Goal: Navigation & Orientation: Find specific page/section

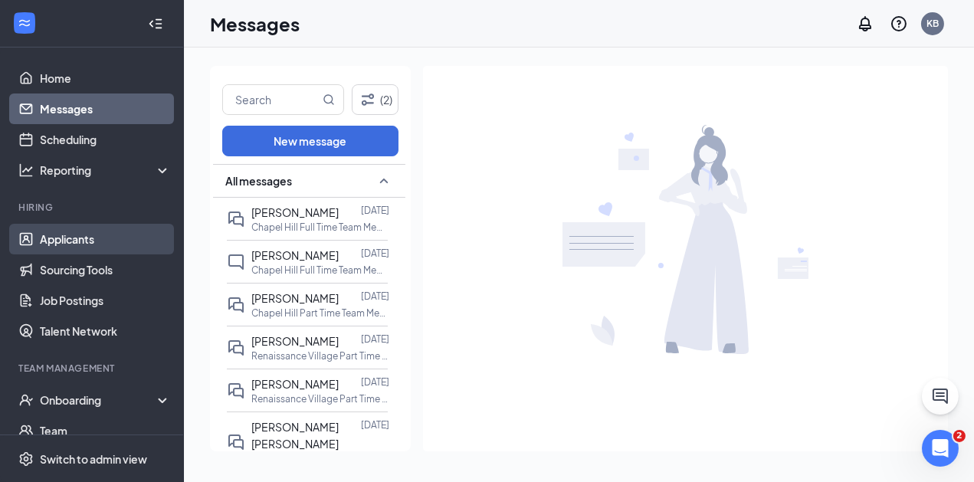
click at [65, 231] on link "Applicants" at bounding box center [105, 239] width 131 height 31
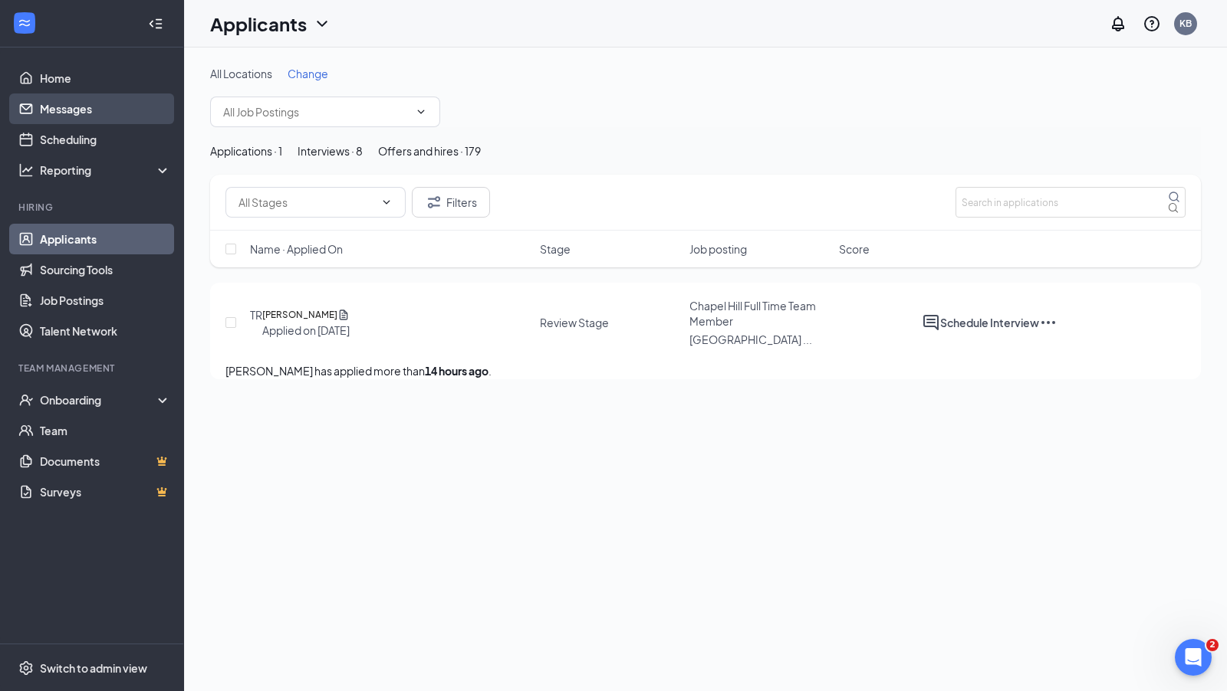
click at [66, 107] on link "Messages" at bounding box center [105, 109] width 131 height 31
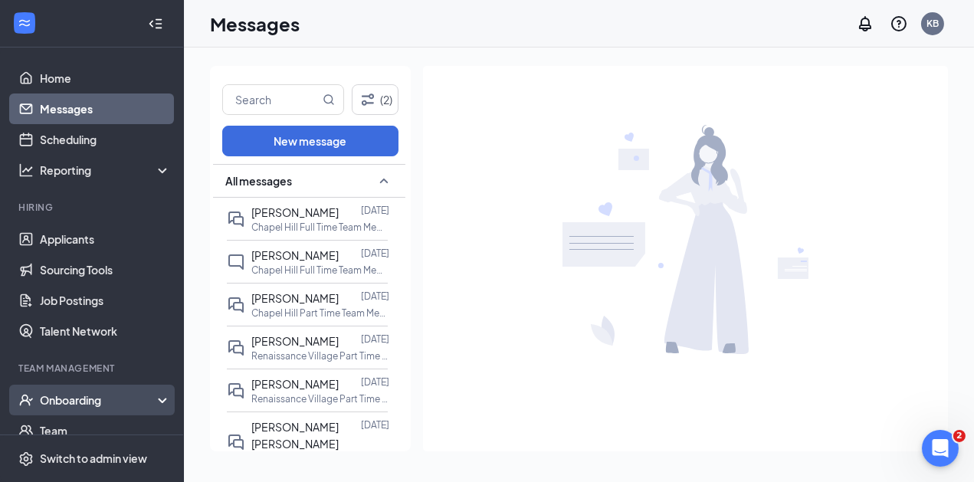
click at [51, 397] on div "Onboarding" at bounding box center [99, 400] width 118 height 15
click at [72, 422] on link "Overview" at bounding box center [105, 431] width 131 height 31
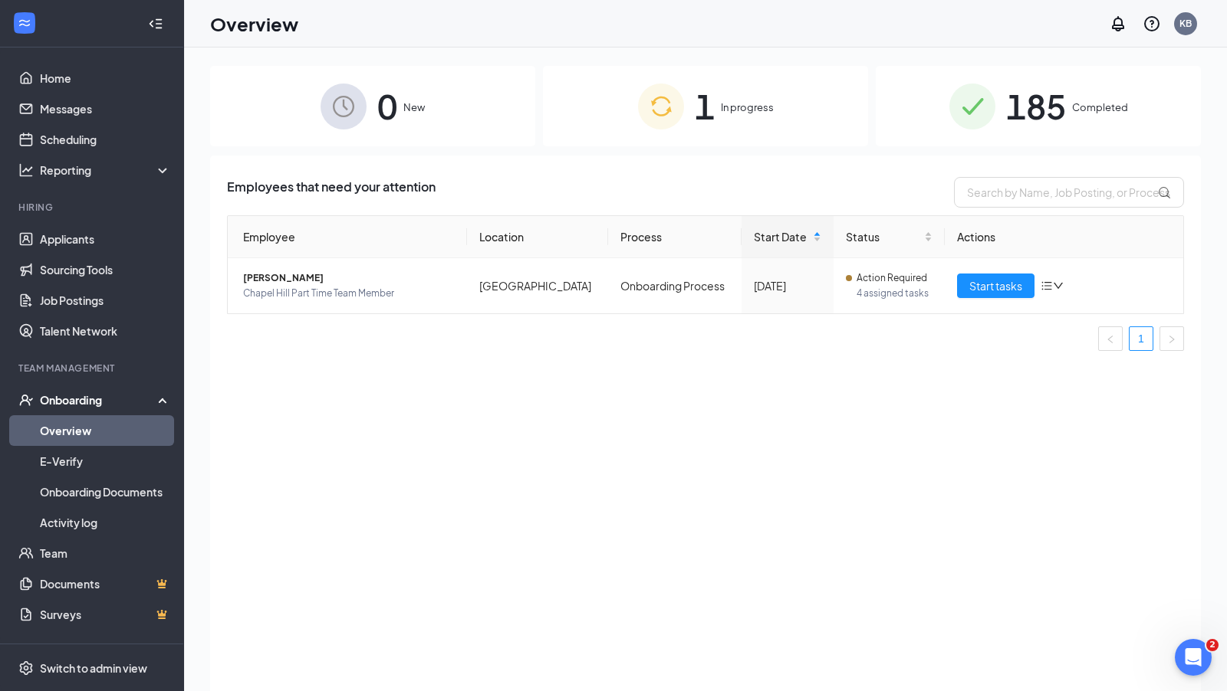
click at [1021, 91] on span "185" at bounding box center [1036, 106] width 60 height 53
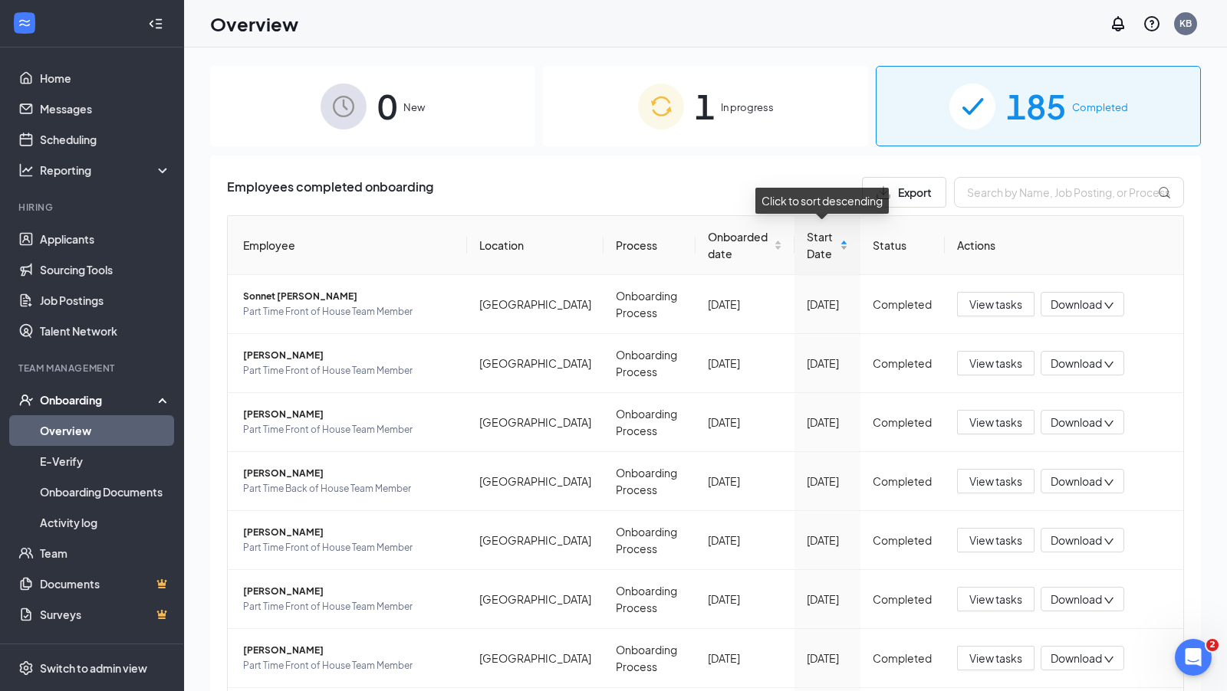
click at [847, 246] on div "Start Date" at bounding box center [826, 245] width 41 height 34
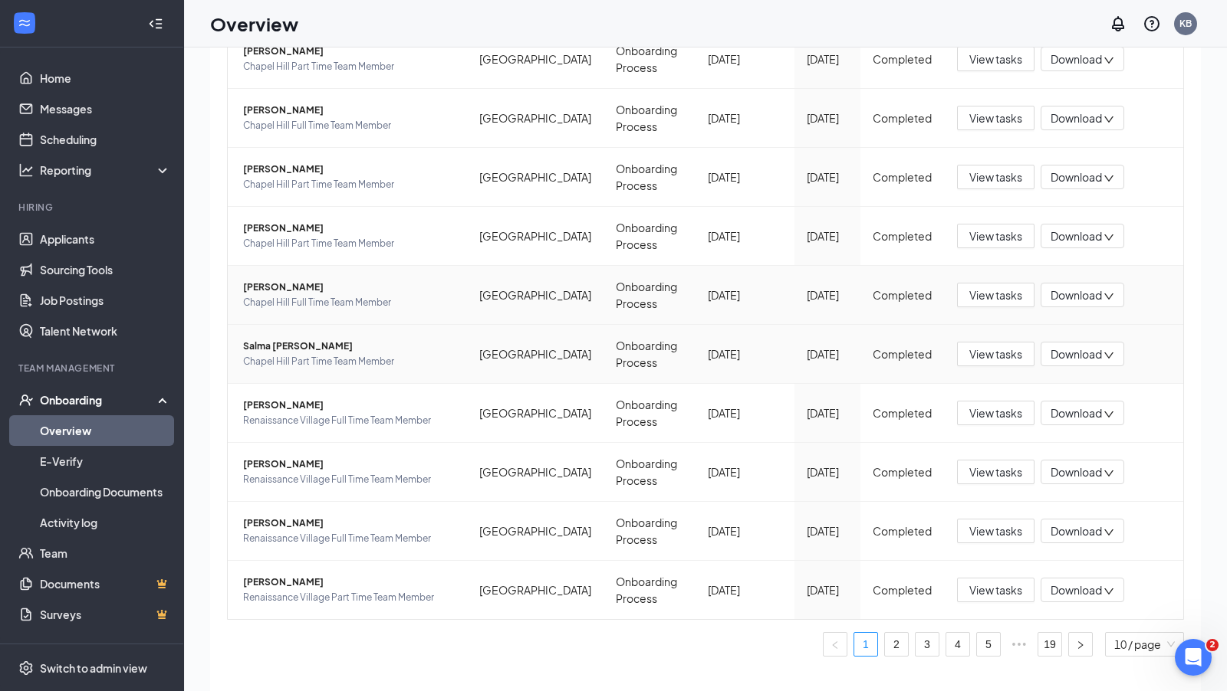
scroll to position [208, 0]
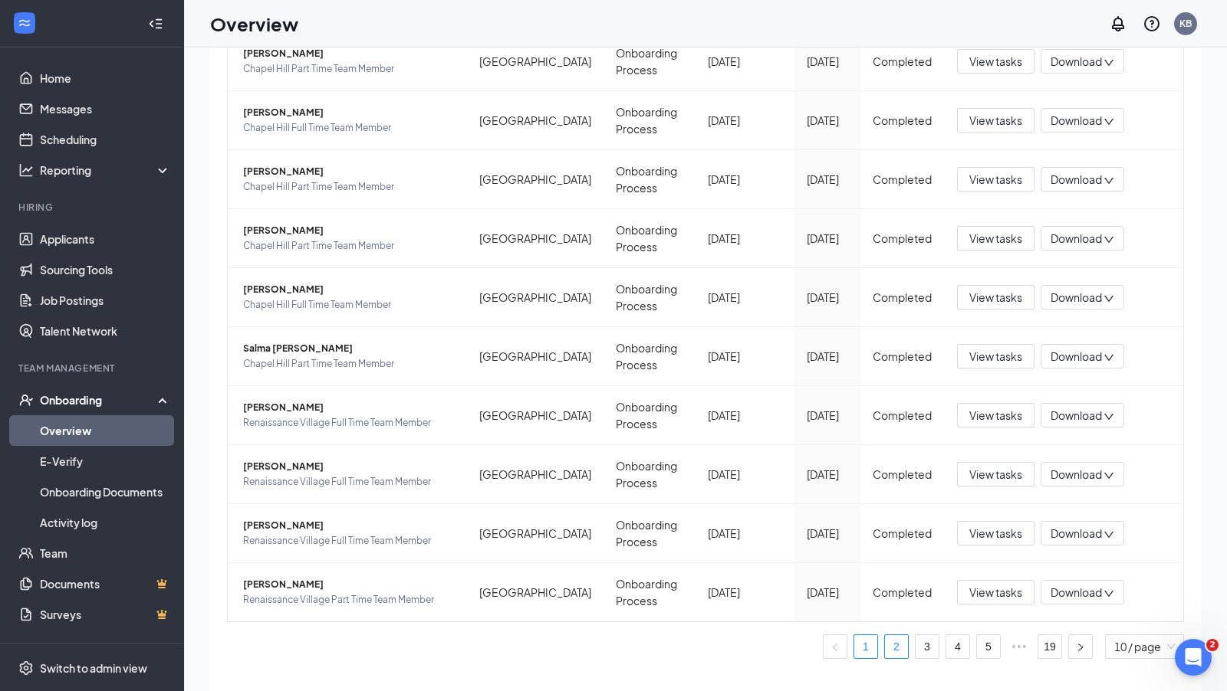
click at [895, 639] on link "2" at bounding box center [896, 647] width 23 height 23
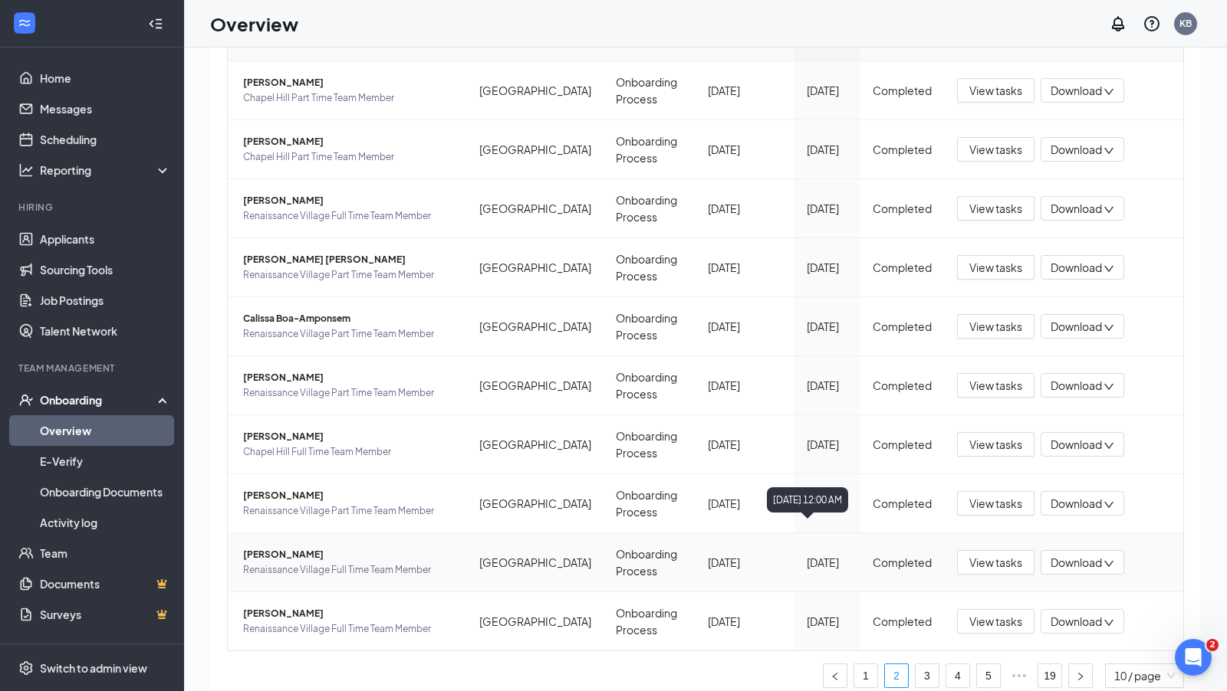
scroll to position [181, 0]
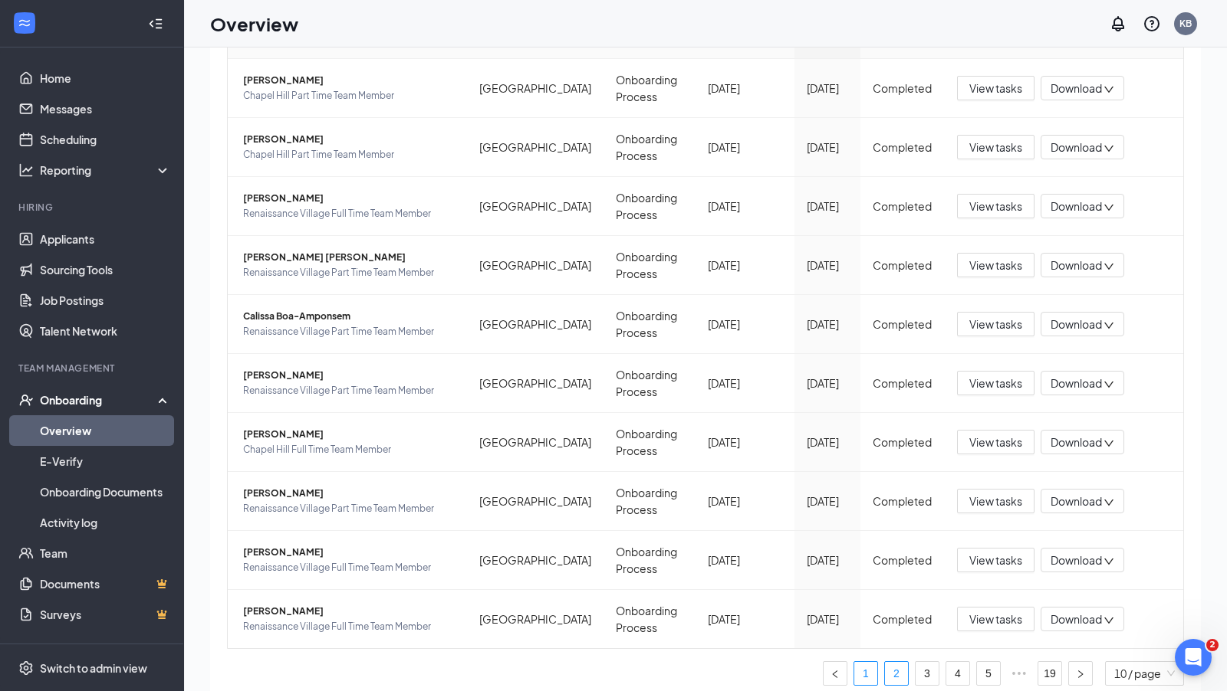
click at [867, 662] on link "1" at bounding box center [865, 673] width 23 height 23
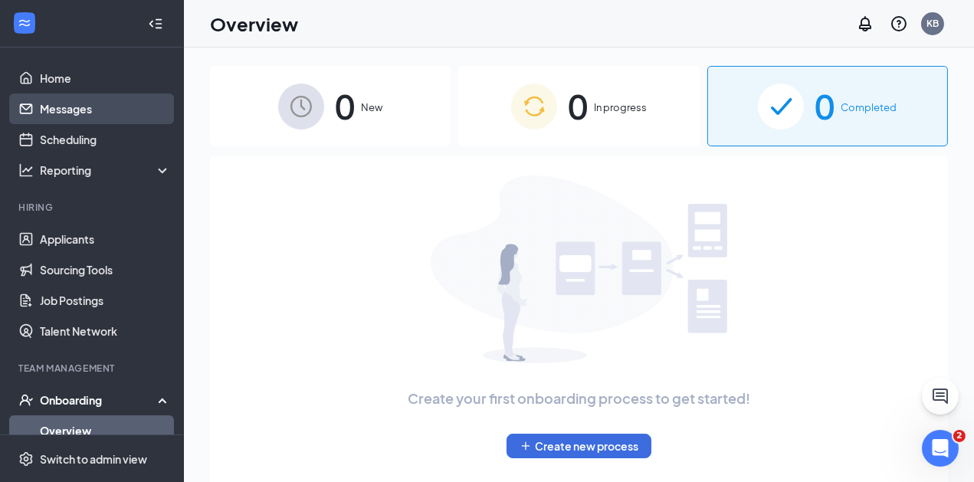
click at [54, 110] on link "Messages" at bounding box center [105, 109] width 131 height 31
